Goal: Find contact information: Find contact information

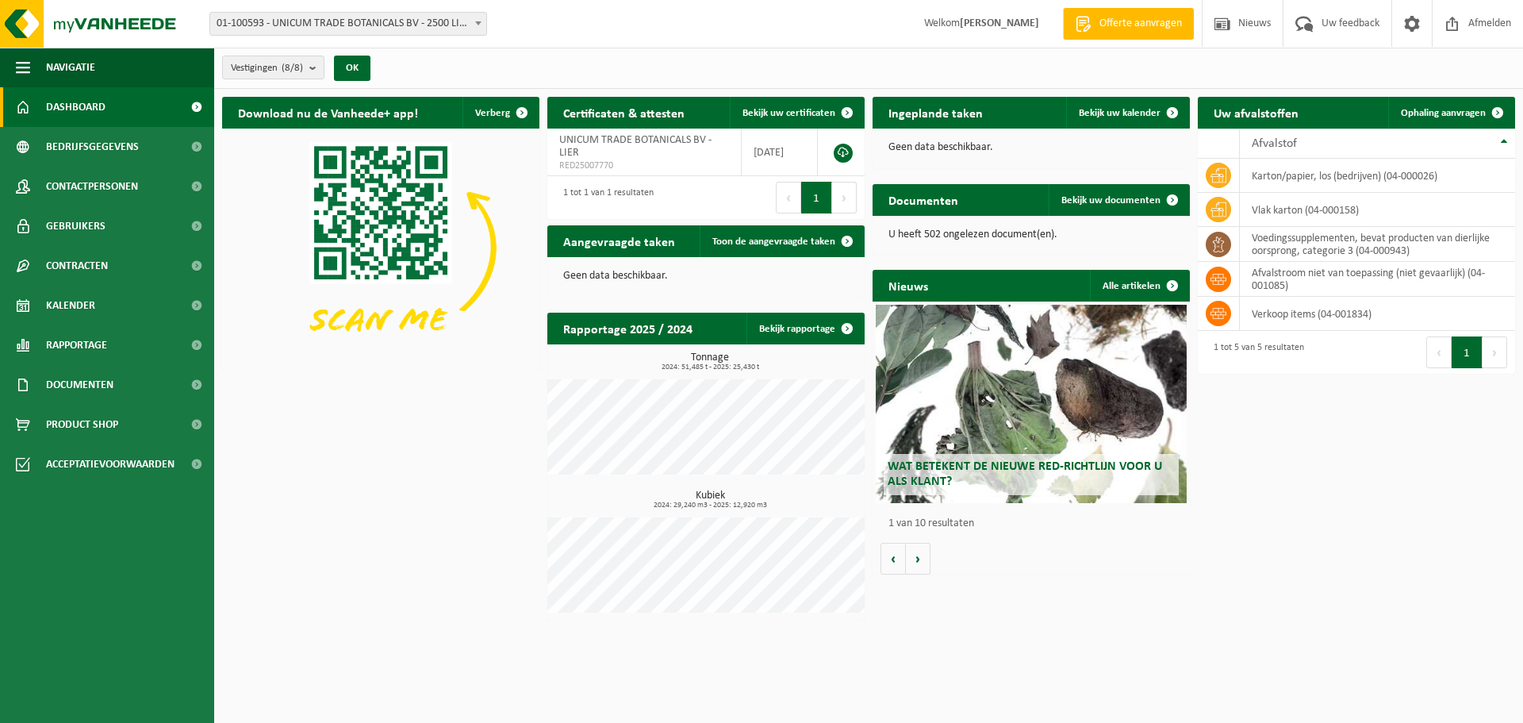
click at [1001, 23] on strong "[PERSON_NAME]" at bounding box center [999, 23] width 79 height 12
click at [379, 24] on span "01-100593 - UNICUM TRADE BOTANICALS BV - 2500 LIER, [STREET_ADDRESS]" at bounding box center [348, 24] width 276 height 22
click at [82, 149] on span "Bedrijfsgegevens" at bounding box center [92, 147] width 93 height 40
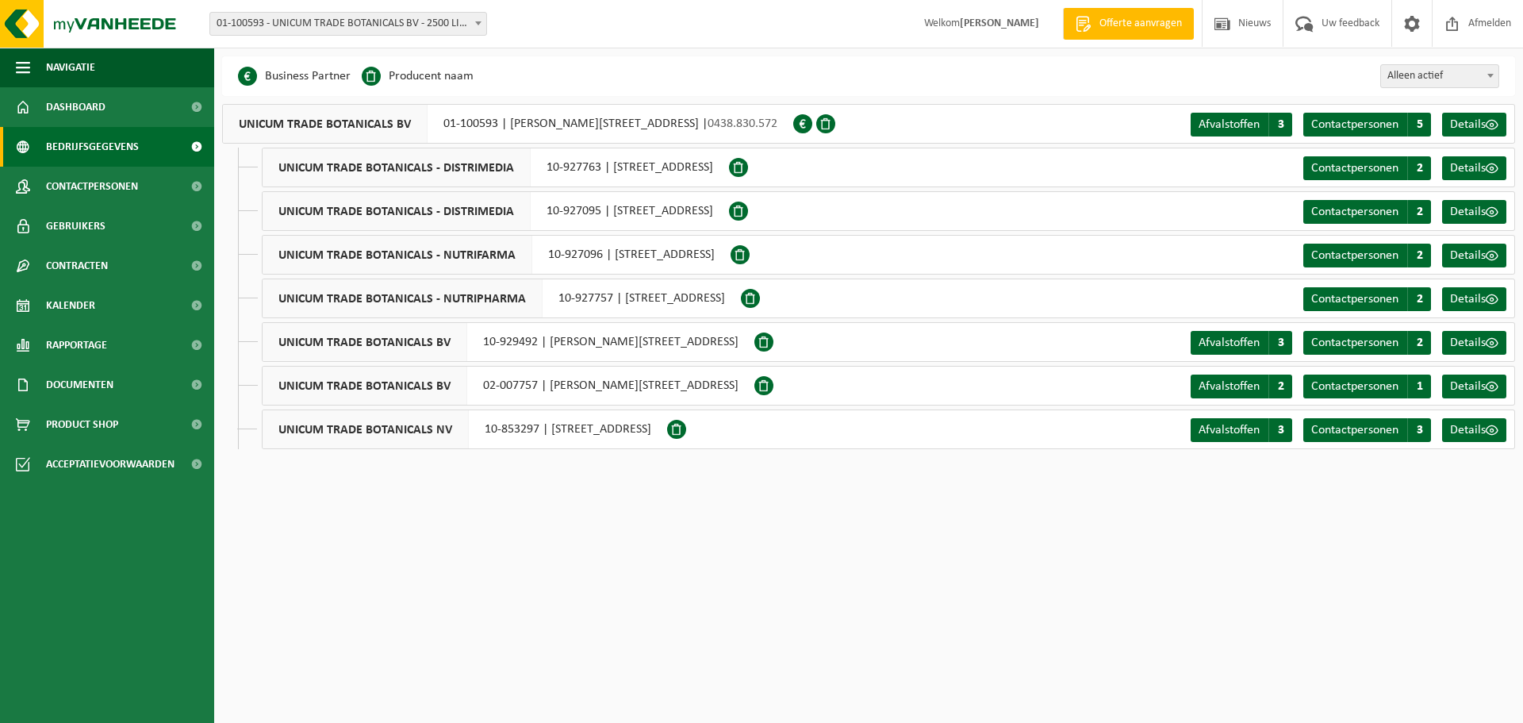
click at [300, 130] on span "UNICUM TRADE BOTANICALS BV" at bounding box center [325, 124] width 205 height 38
click at [122, 190] on span "Contactpersonen" at bounding box center [92, 187] width 92 height 40
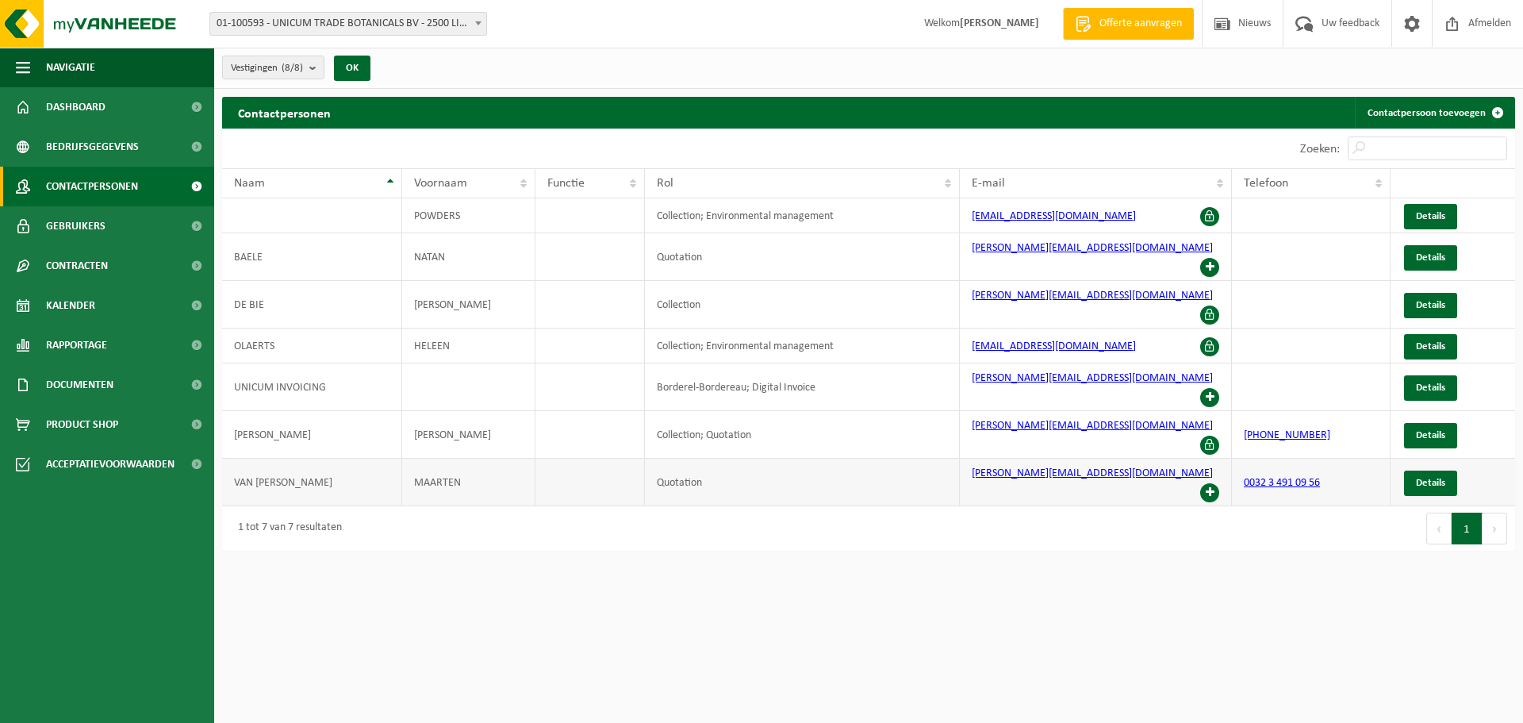
click at [1156, 458] on td "[PERSON_NAME][EMAIL_ADDRESS][DOMAIN_NAME]" at bounding box center [1096, 482] width 272 height 48
click at [1203, 483] on span at bounding box center [1209, 492] width 19 height 19
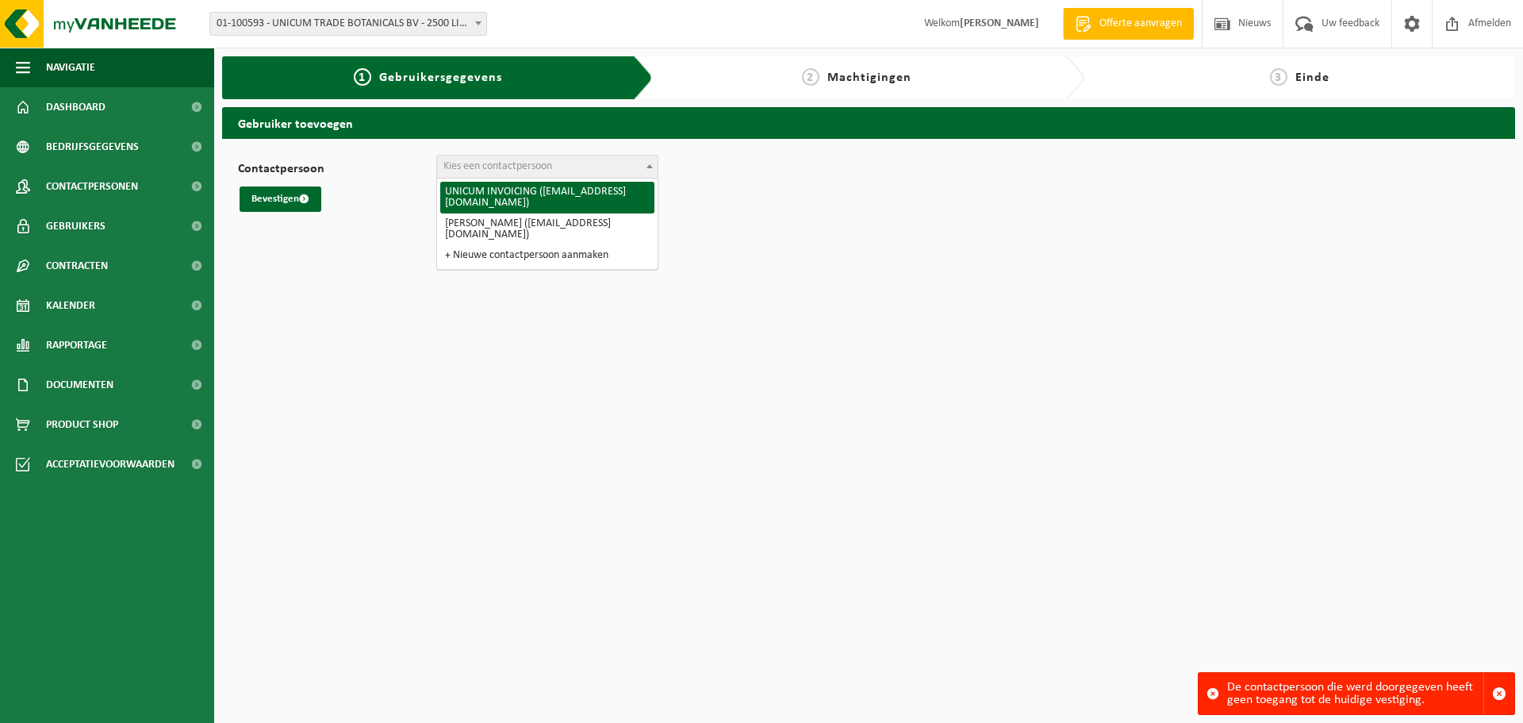
click at [458, 170] on span "Kies een contactpersoon" at bounding box center [497, 166] width 109 height 12
